Goal: Entertainment & Leisure: Consume media (video, audio)

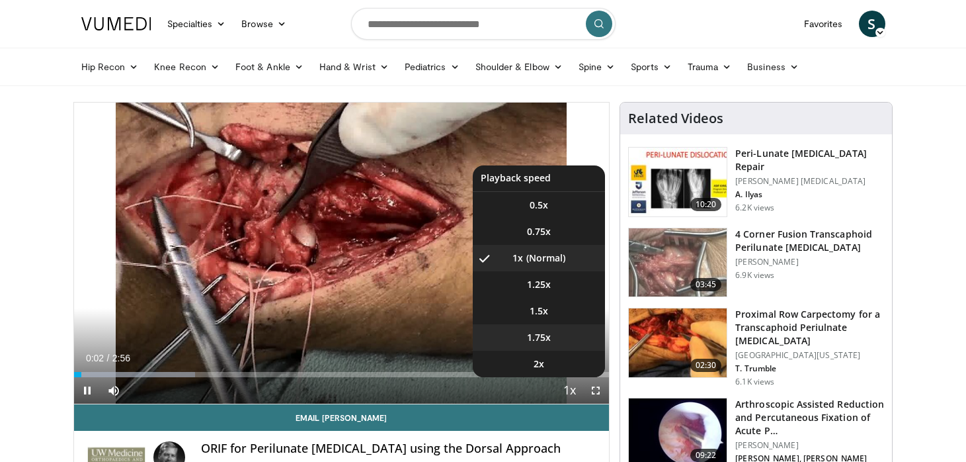
click at [560, 332] on li "1.75x" at bounding box center [539, 337] width 132 height 26
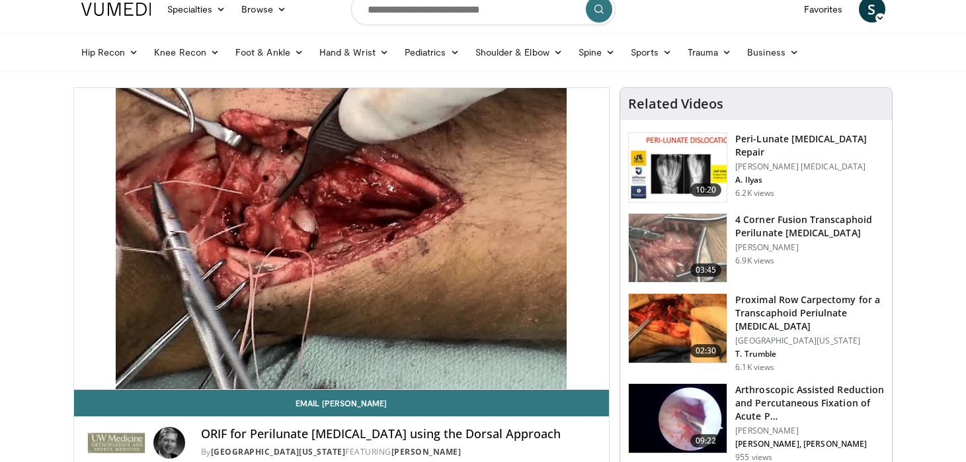
scroll to position [4, 0]
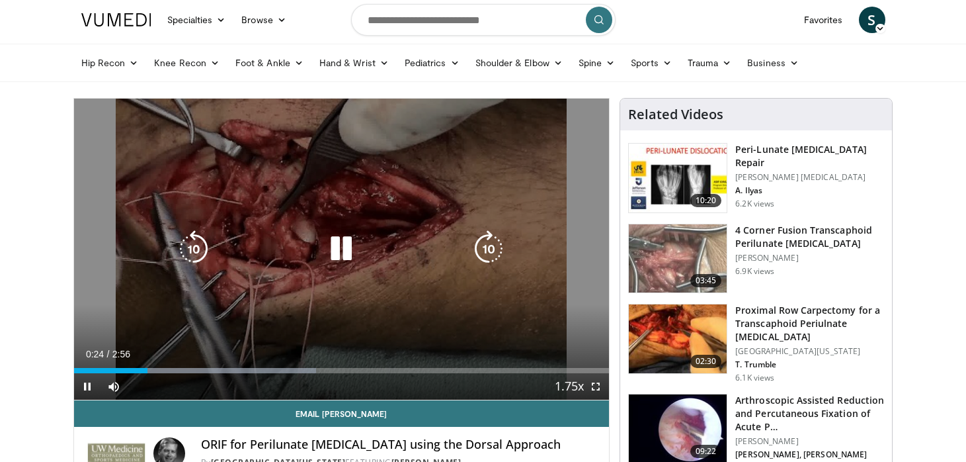
click at [339, 247] on icon "Video Player" at bounding box center [341, 248] width 37 height 37
click at [348, 246] on icon "Video Player" at bounding box center [341, 248] width 37 height 37
click at [345, 247] on icon "Video Player" at bounding box center [341, 248] width 37 height 37
click at [339, 239] on icon "Video Player" at bounding box center [341, 248] width 37 height 37
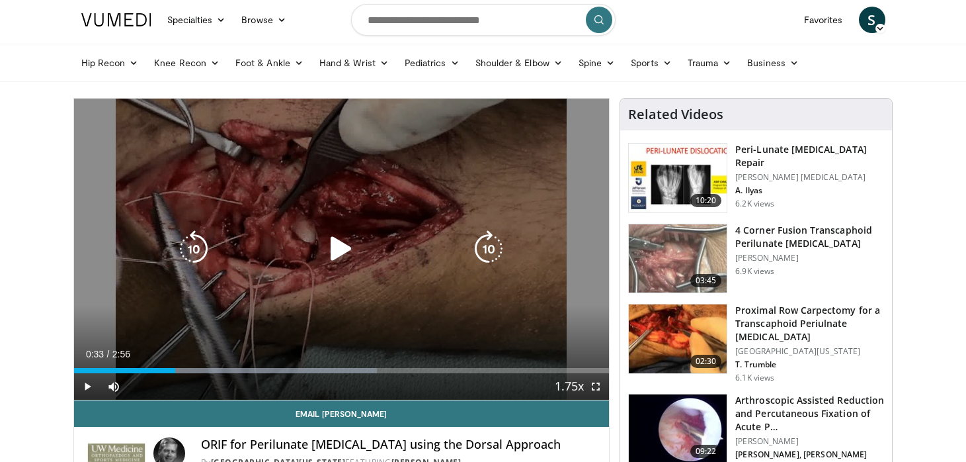
click at [339, 239] on icon "Video Player" at bounding box center [341, 248] width 37 height 37
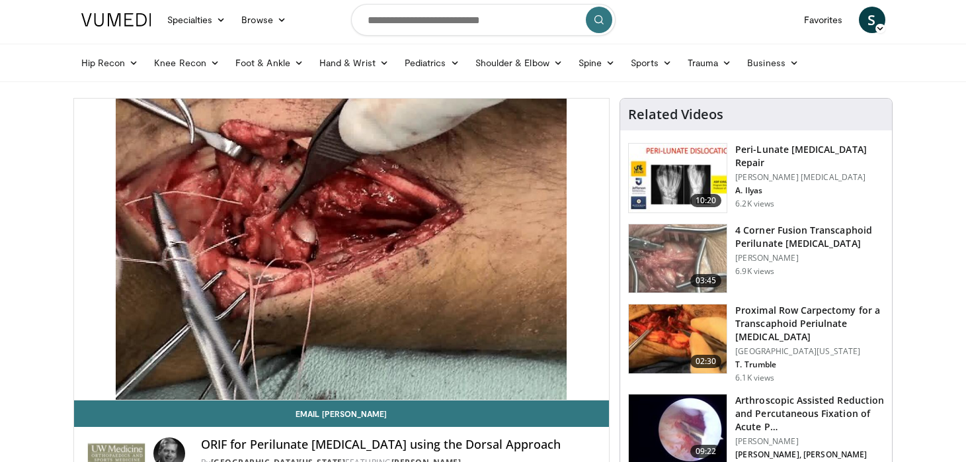
click at [679, 170] on img at bounding box center [678, 178] width 98 height 69
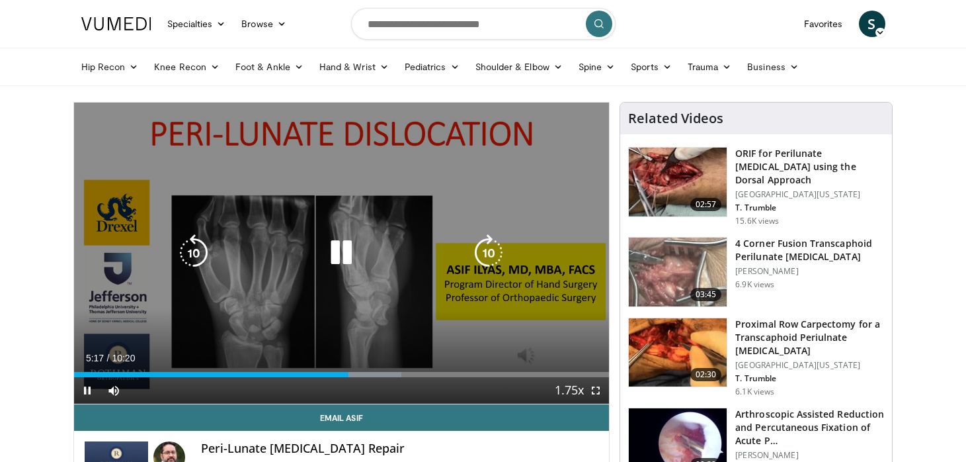
click at [344, 261] on icon "Video Player" at bounding box center [341, 252] width 37 height 37
click at [341, 246] on icon "Video Player" at bounding box center [341, 252] width 37 height 37
click at [345, 259] on icon "Video Player" at bounding box center [341, 252] width 37 height 37
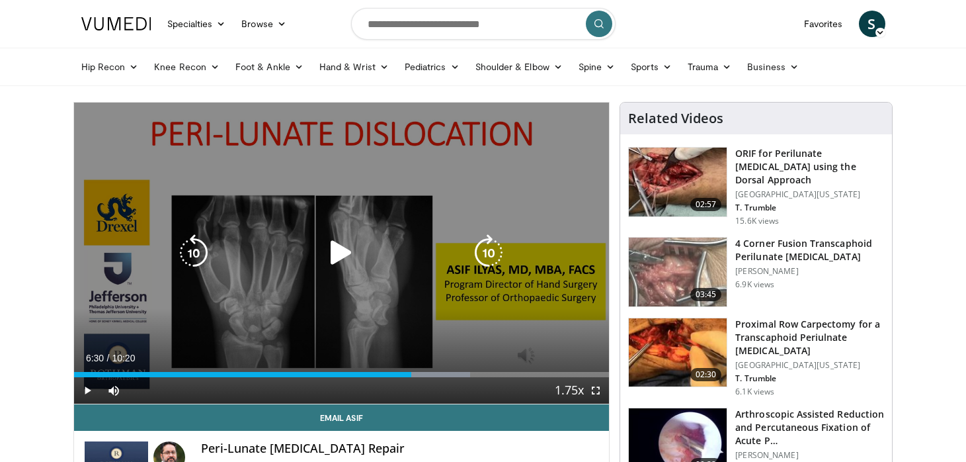
click at [345, 259] on icon "Video Player" at bounding box center [341, 252] width 37 height 37
click at [341, 253] on icon "Video Player" at bounding box center [341, 252] width 37 height 37
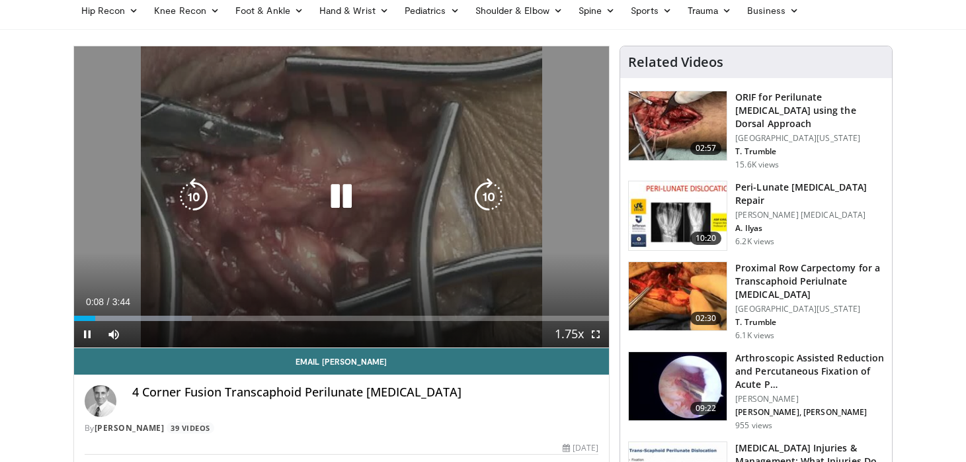
scroll to position [81, 0]
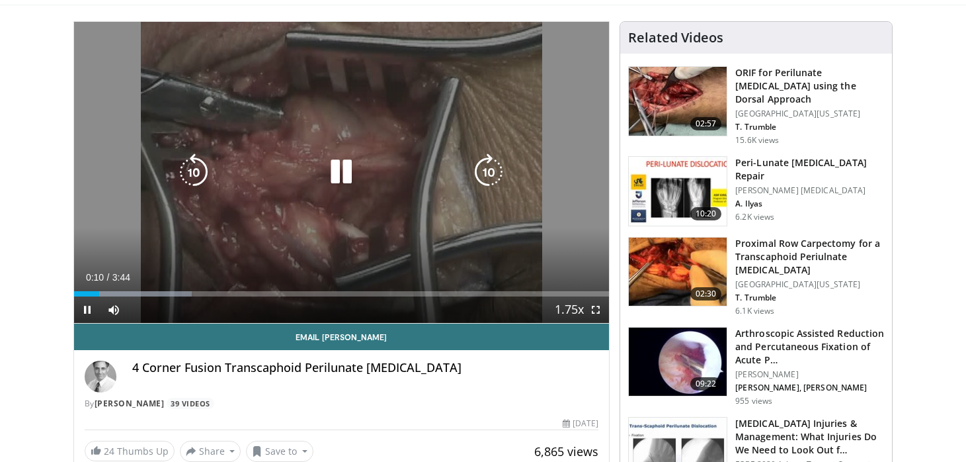
click at [342, 161] on icon "Video Player" at bounding box center [341, 171] width 37 height 37
